Goal: Transaction & Acquisition: Purchase product/service

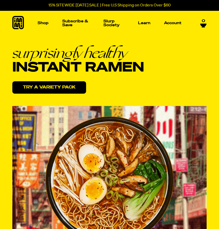
click at [64, 89] on link "Try a variety pack" at bounding box center [49, 87] width 74 height 12
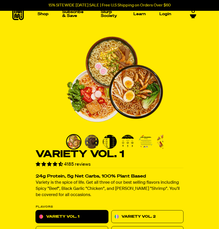
scroll to position [7, 0]
